Goal: Find specific page/section: Find specific page/section

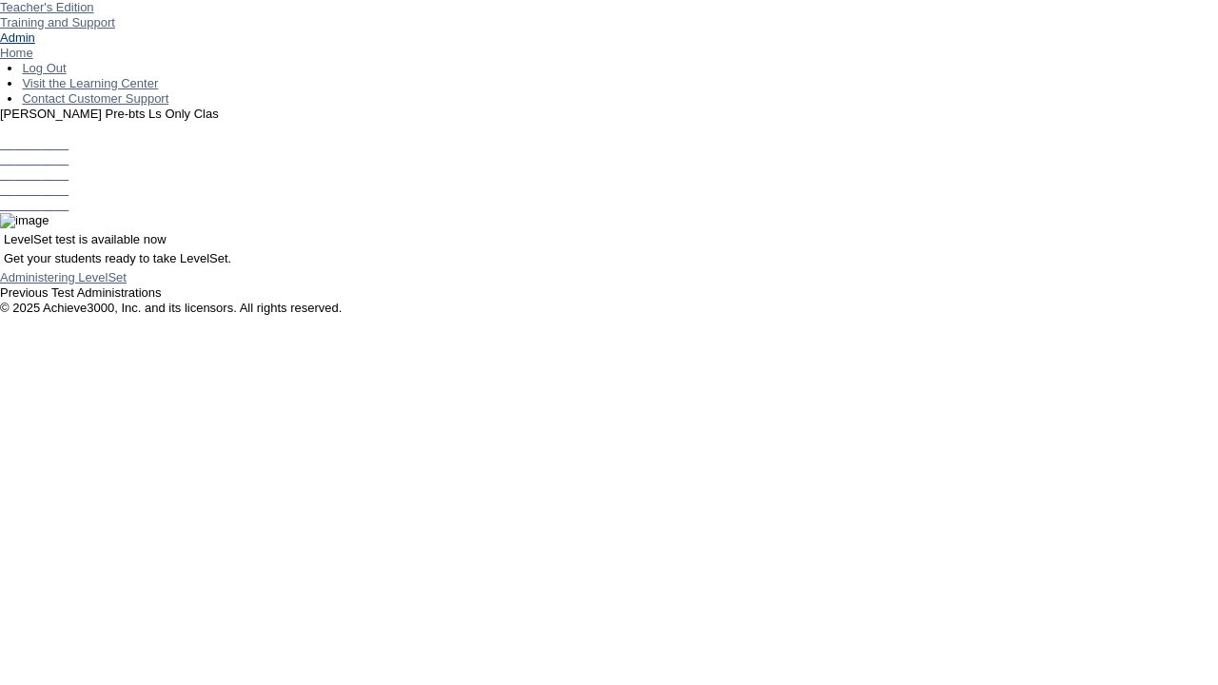
click at [35, 45] on link "Admin" at bounding box center [17, 37] width 35 height 14
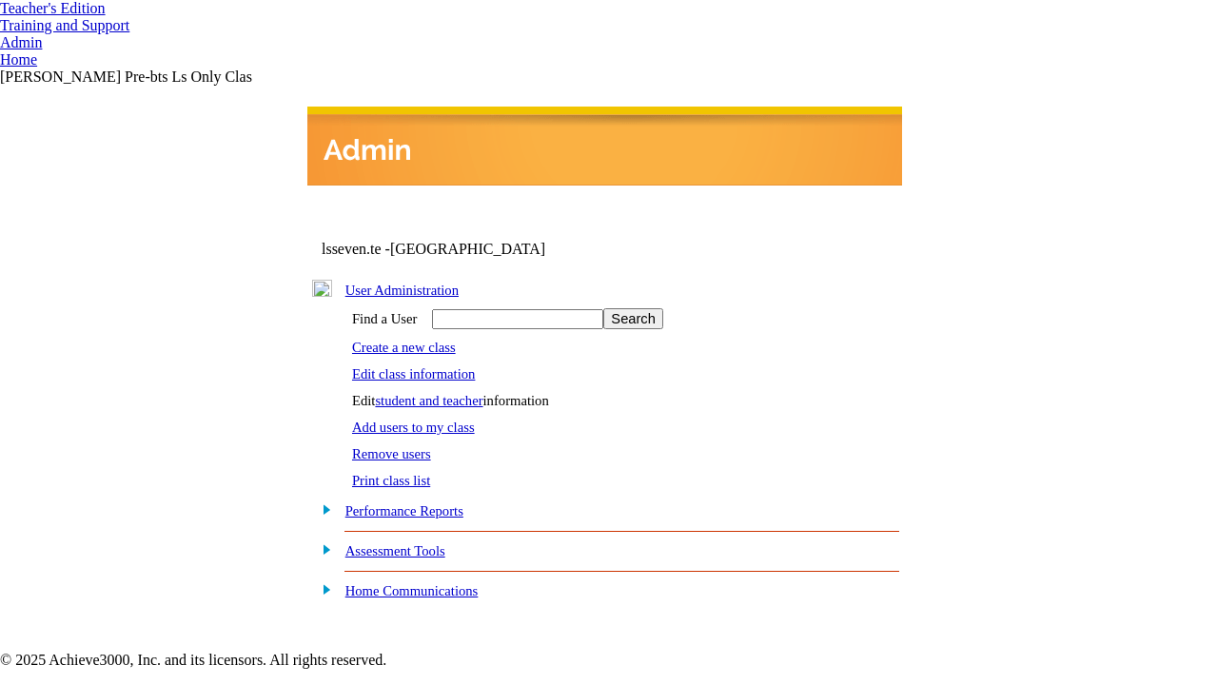
click at [445, 396] on link "student and teacher" at bounding box center [429, 400] width 108 height 15
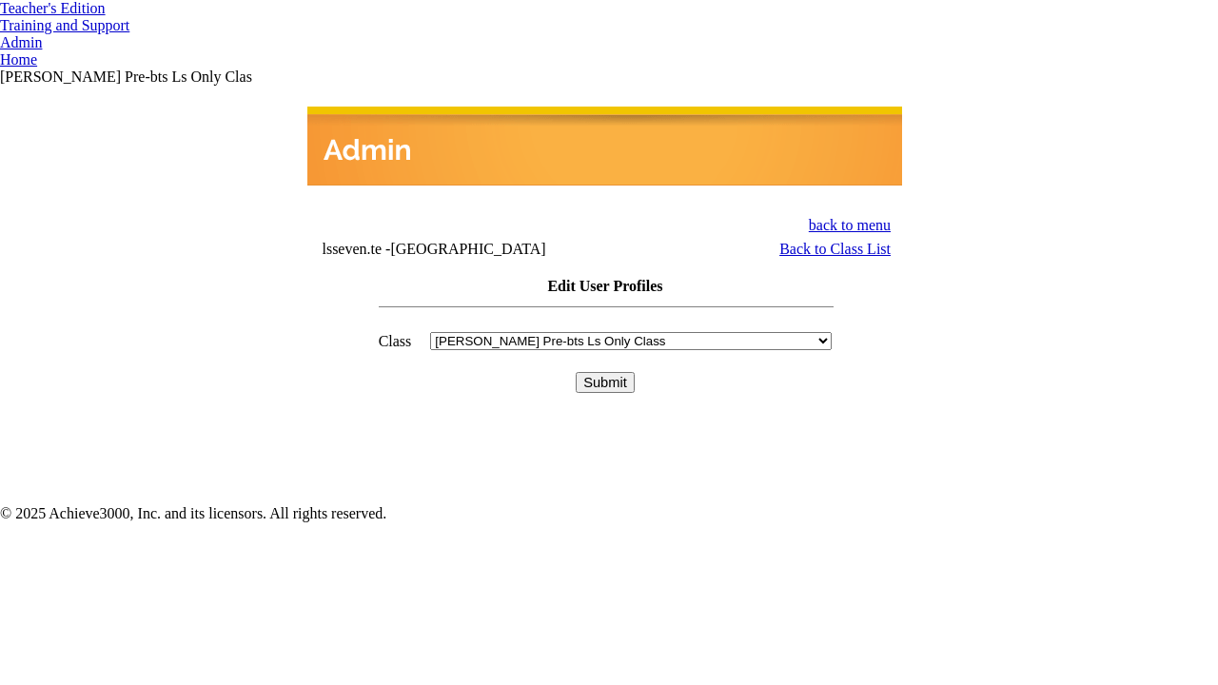
click at [605, 372] on input "Submit" at bounding box center [605, 382] width 59 height 21
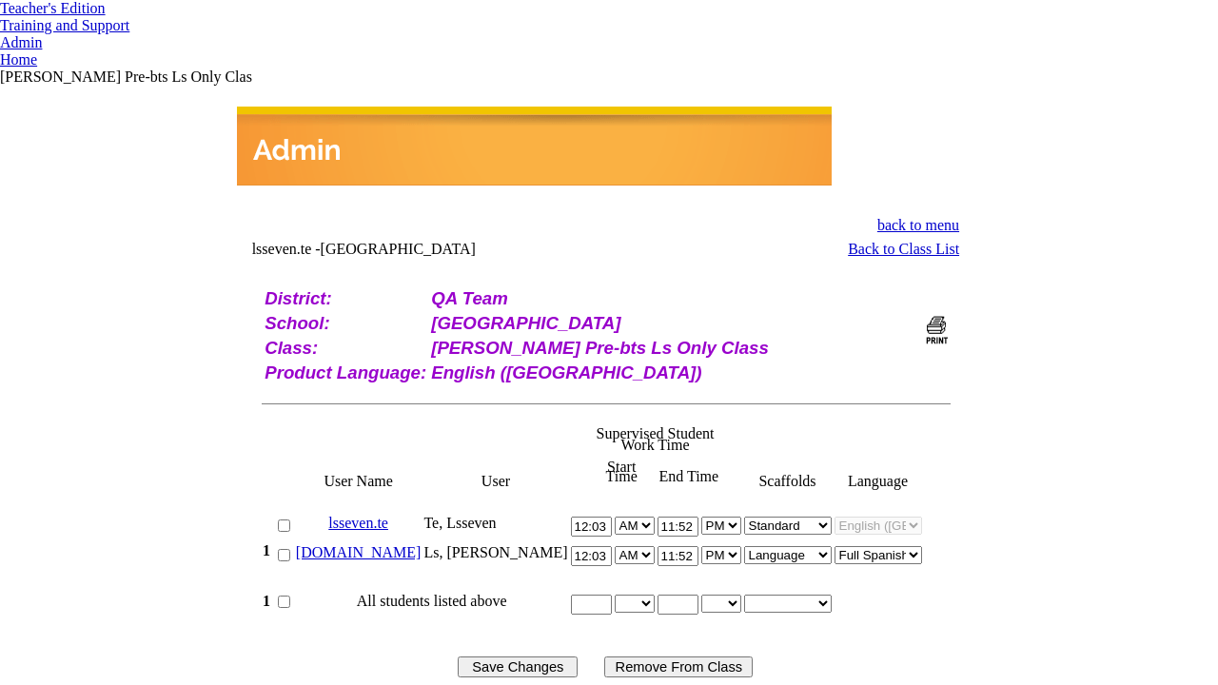
click at [395, 544] on link "bella.ls" at bounding box center [359, 552] width 126 height 16
